Goal: Find specific page/section: Find specific page/section

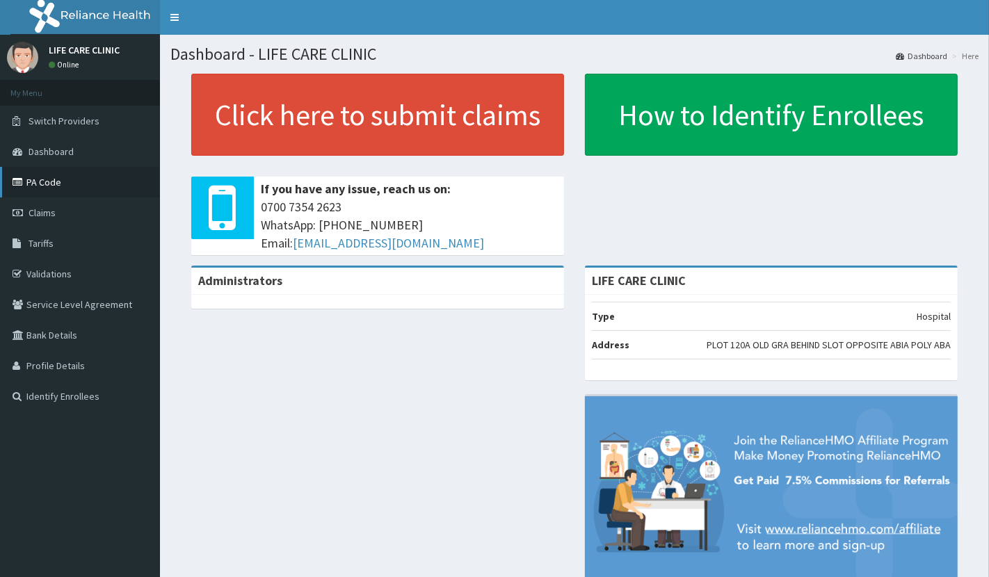
click at [104, 191] on link "PA Code" at bounding box center [80, 182] width 160 height 31
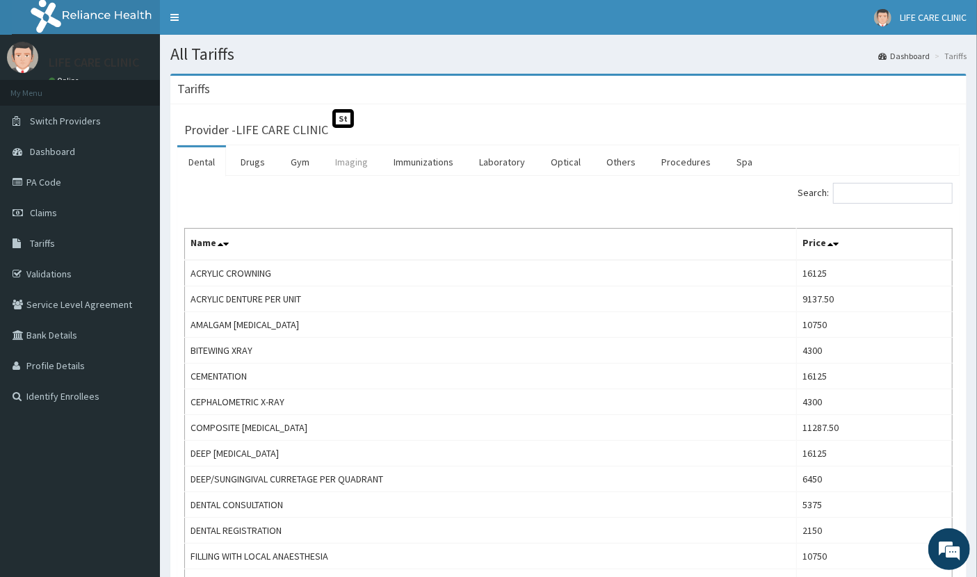
click at [352, 161] on link "Imaging" at bounding box center [351, 161] width 55 height 29
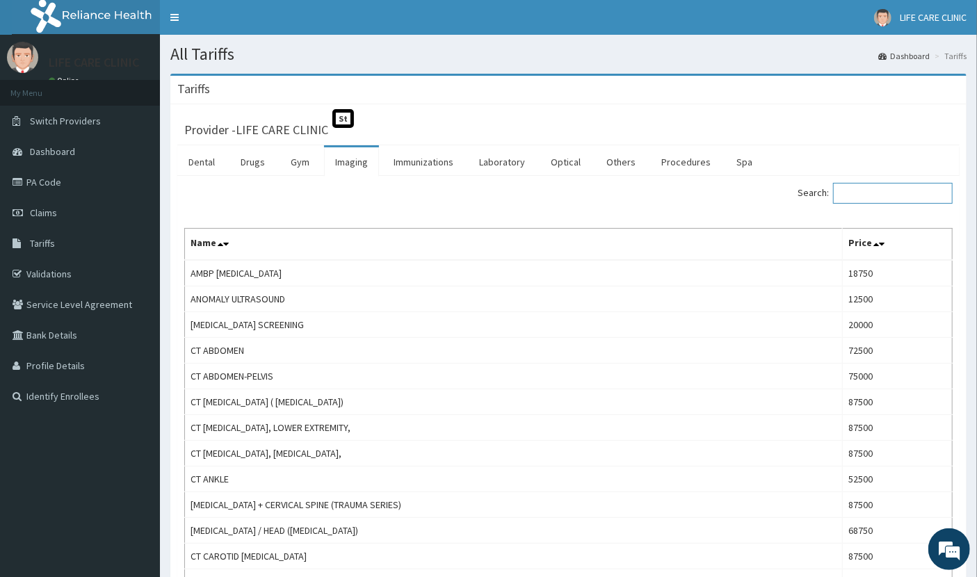
click at [873, 193] on input "Search:" at bounding box center [893, 193] width 120 height 21
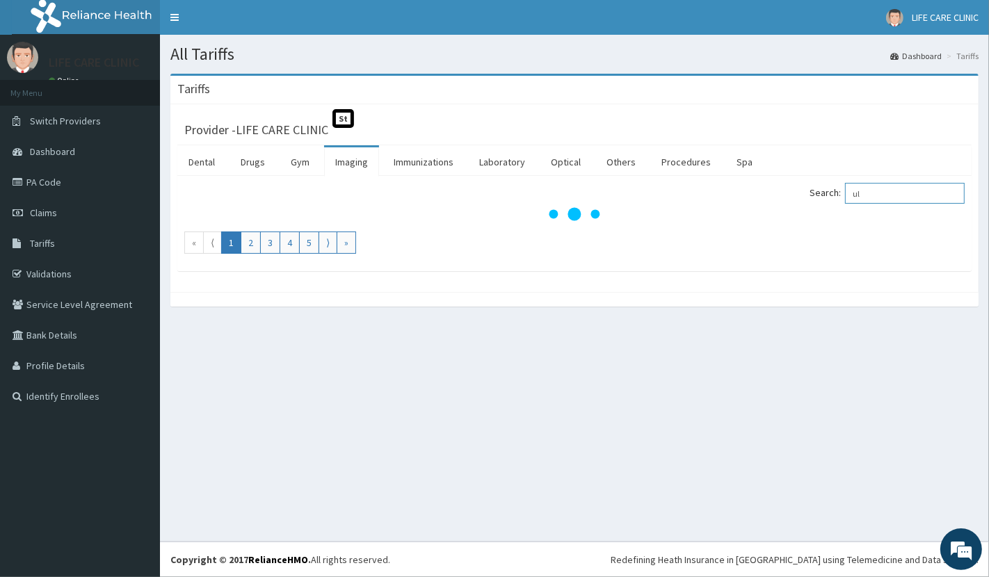
type input "u"
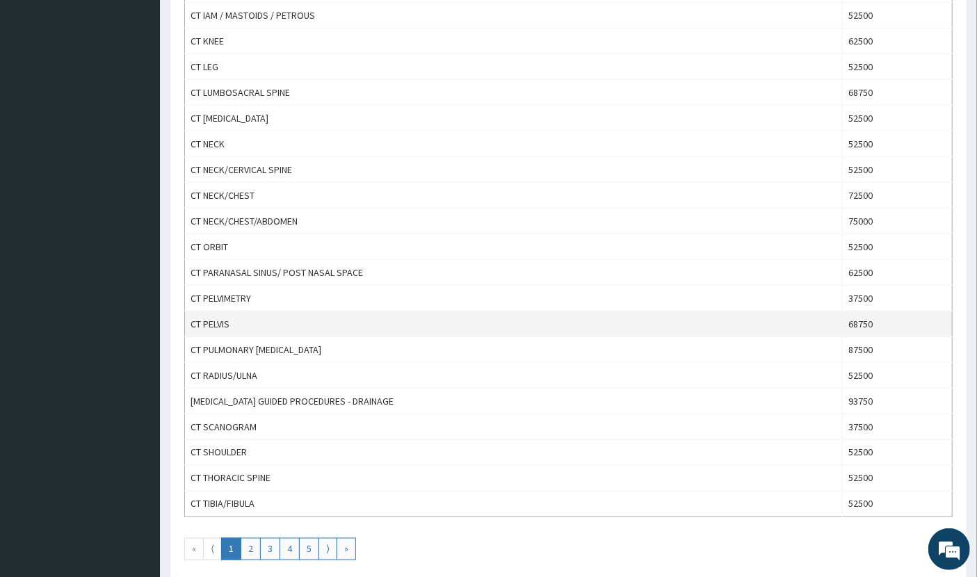
scroll to position [1122, 0]
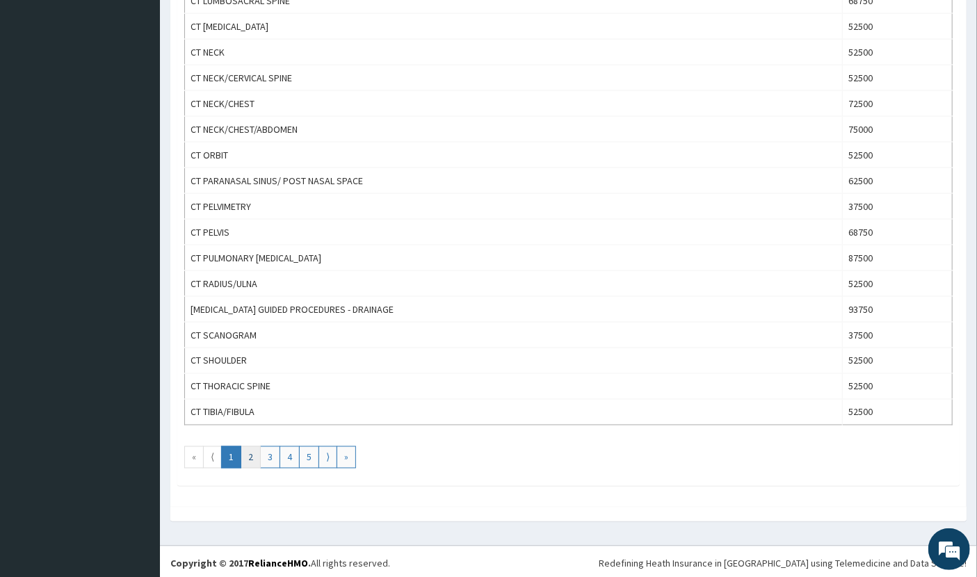
click at [250, 448] on link "2" at bounding box center [251, 458] width 20 height 22
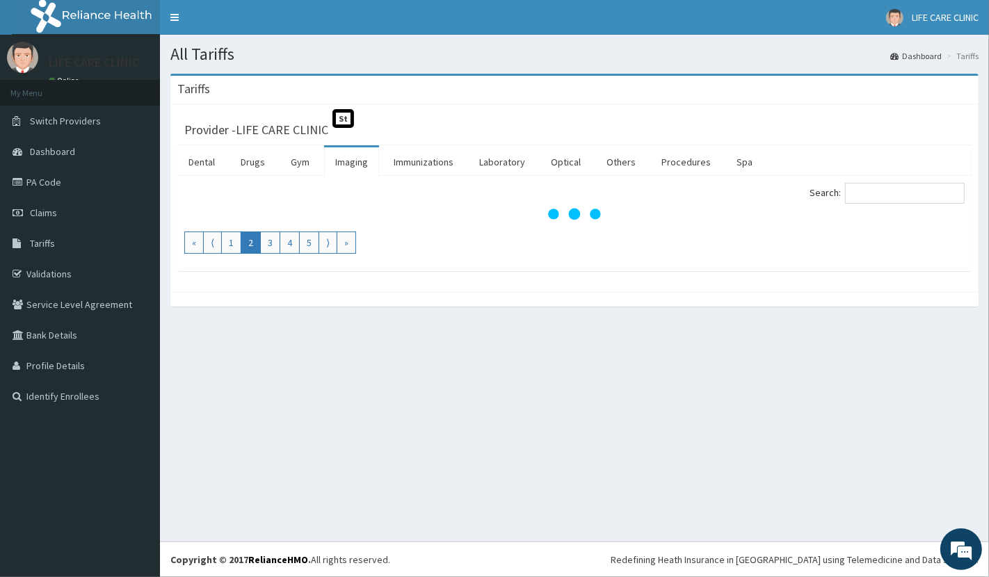
click at [246, 243] on link "2" at bounding box center [251, 243] width 20 height 22
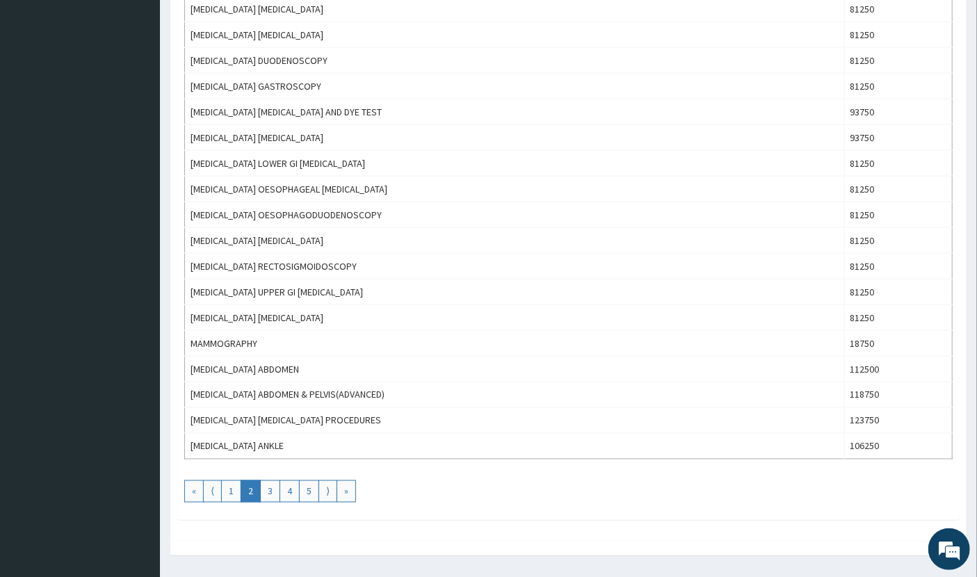
scroll to position [1122, 0]
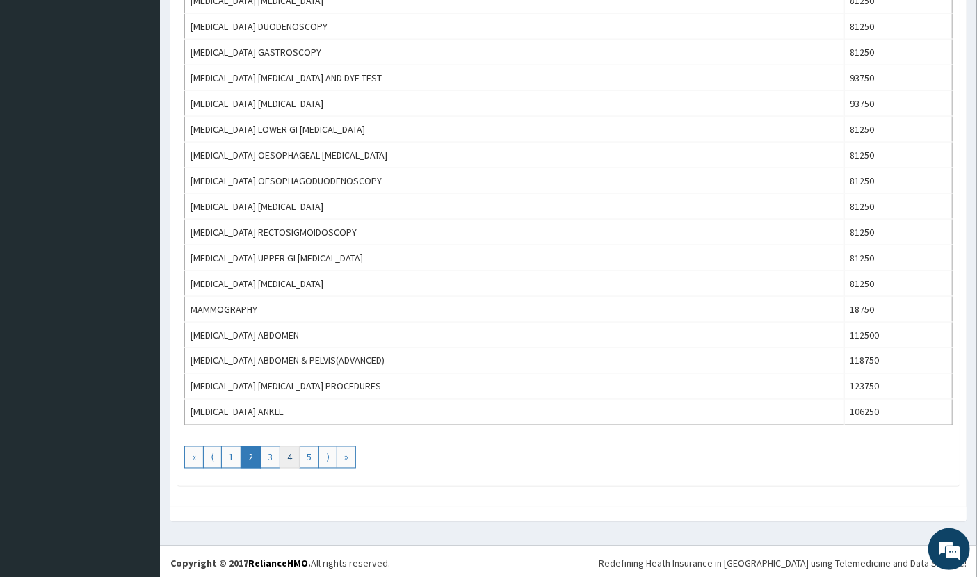
click at [291, 455] on link "4" at bounding box center [290, 458] width 20 height 22
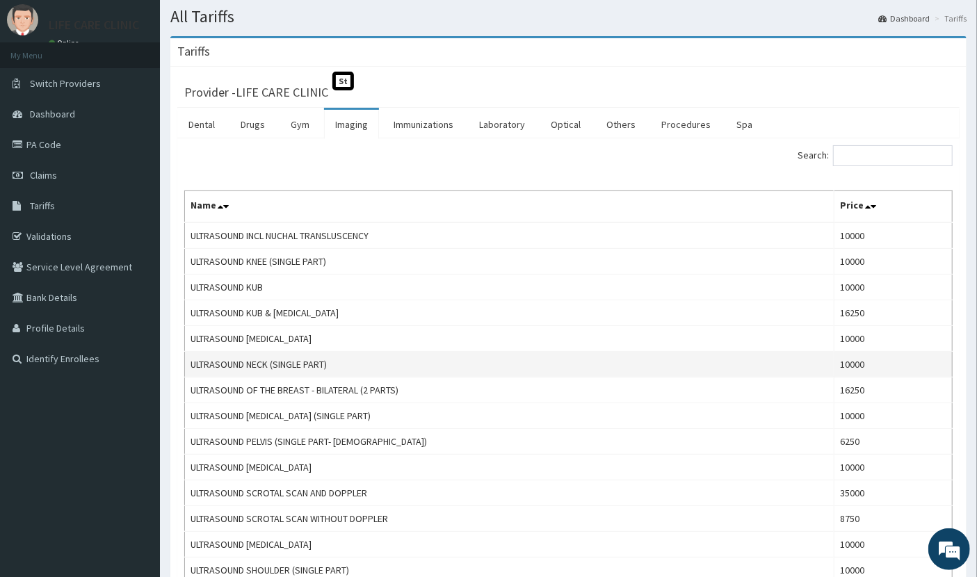
scroll to position [0, 0]
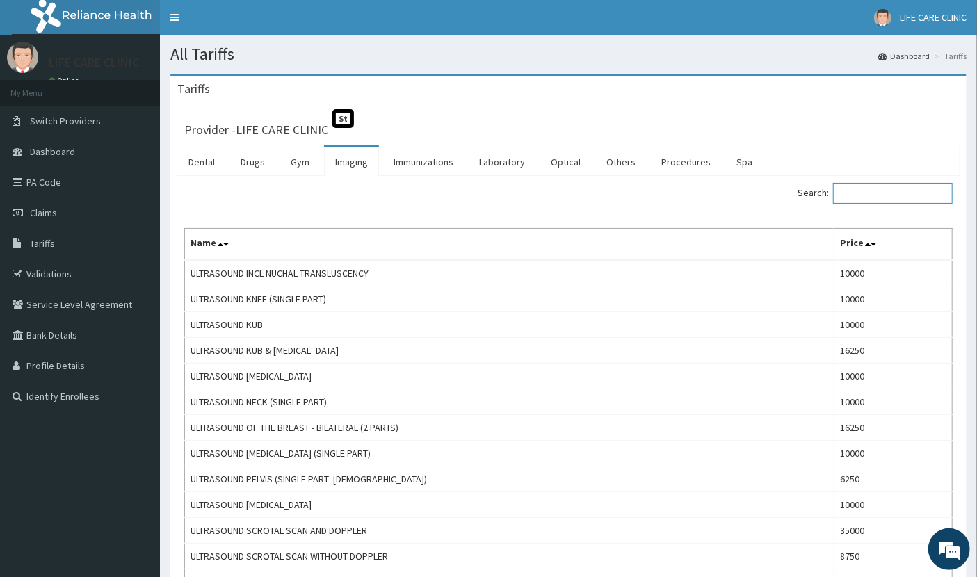
click at [868, 193] on input "Search:" at bounding box center [893, 193] width 120 height 21
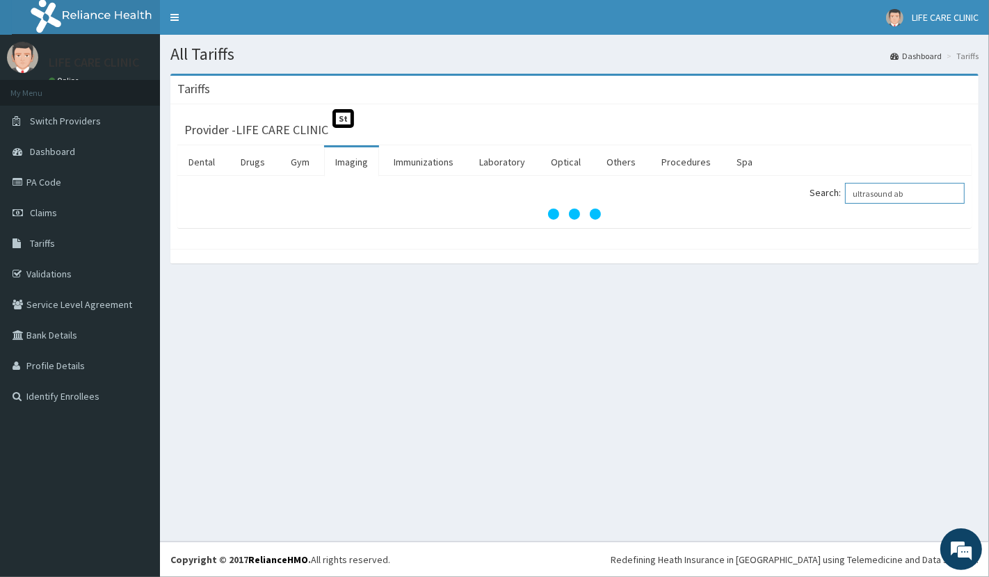
type input "ultrasound abd"
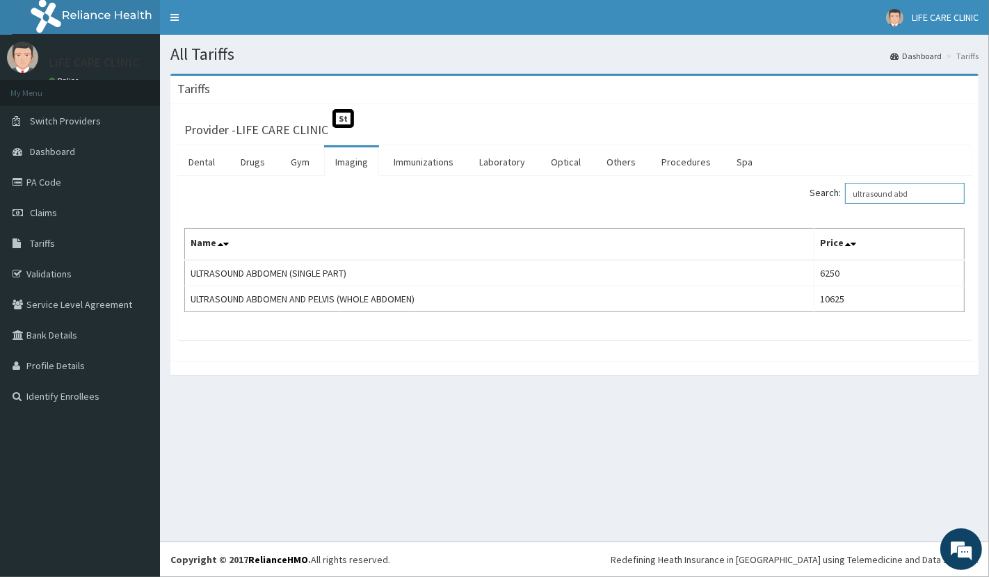
drag, startPoint x: 918, startPoint y: 195, endPoint x: 857, endPoint y: 196, distance: 61.2
click at [857, 196] on input "ultrasound abd" at bounding box center [905, 193] width 120 height 21
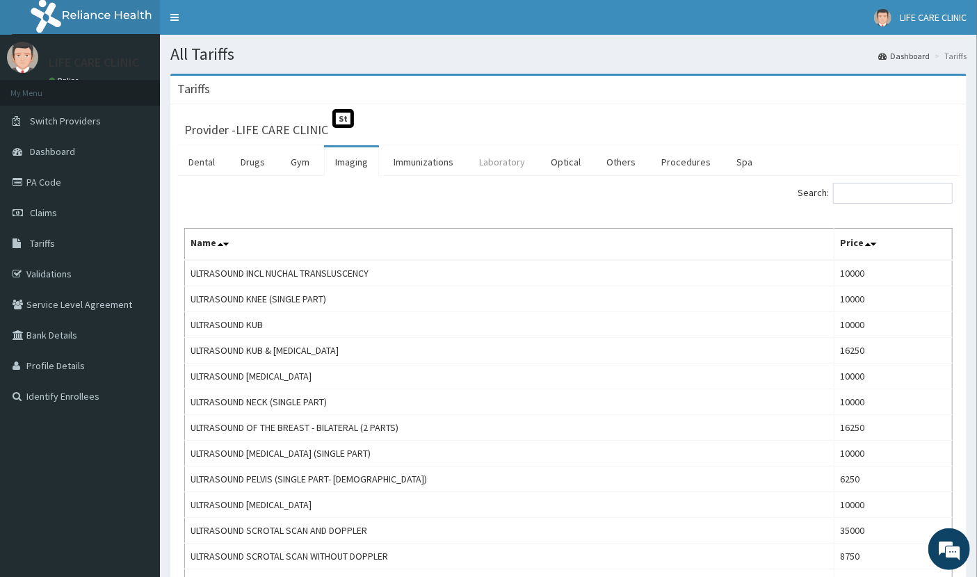
click at [490, 166] on link "Laboratory" at bounding box center [502, 161] width 68 height 29
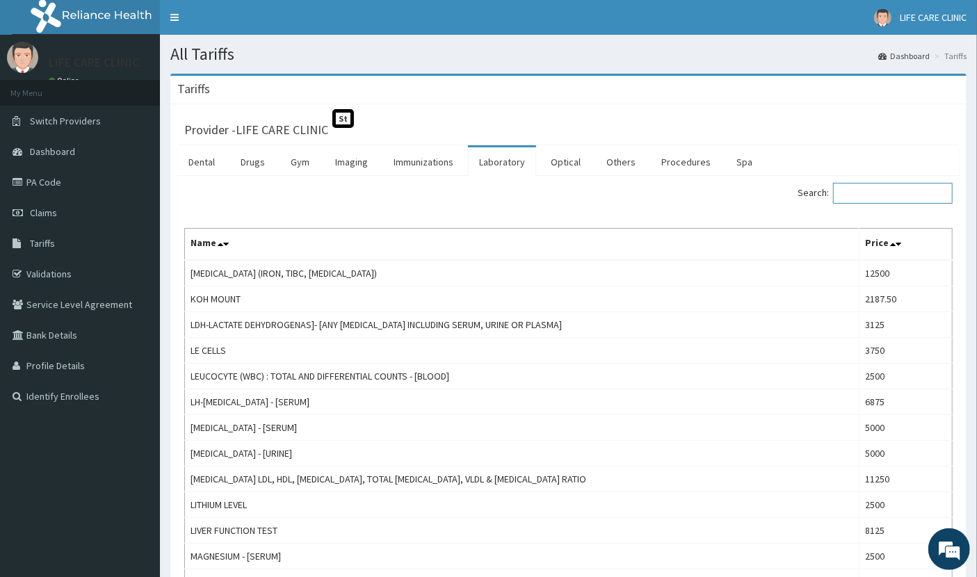
click at [896, 202] on input "Search:" at bounding box center [893, 193] width 120 height 21
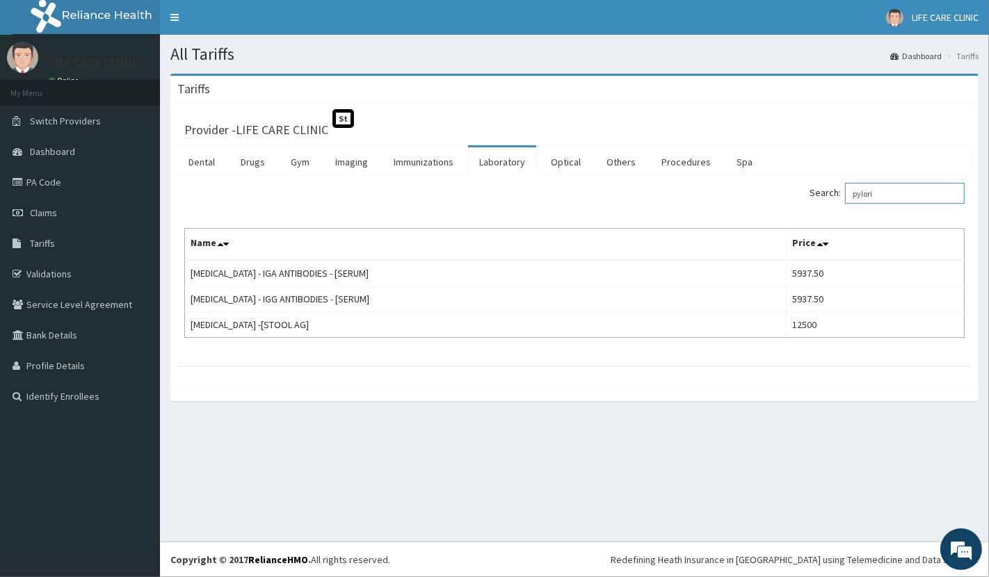
type input "pylori"
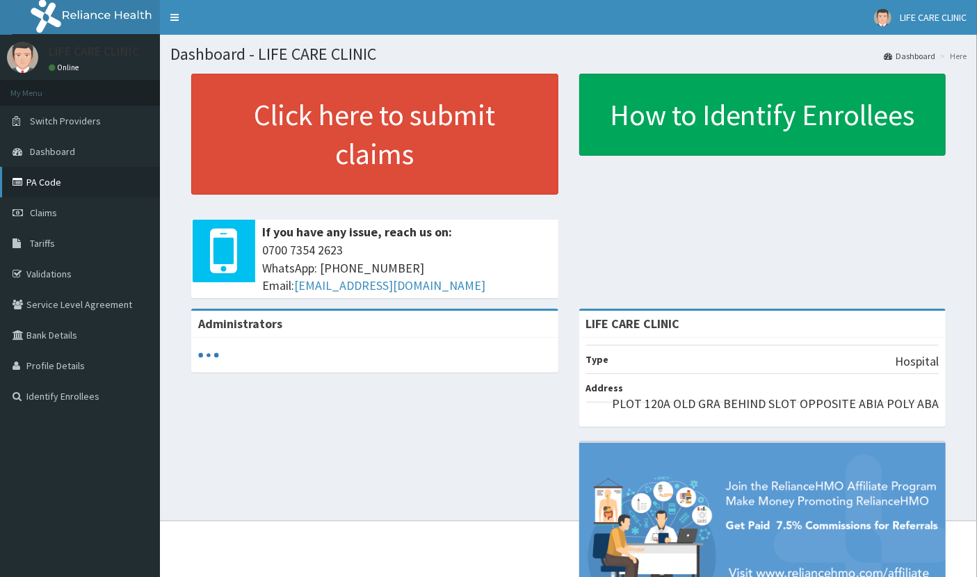
click at [99, 189] on link "PA Code" at bounding box center [80, 182] width 160 height 31
